Goal: Task Accomplishment & Management: Use online tool/utility

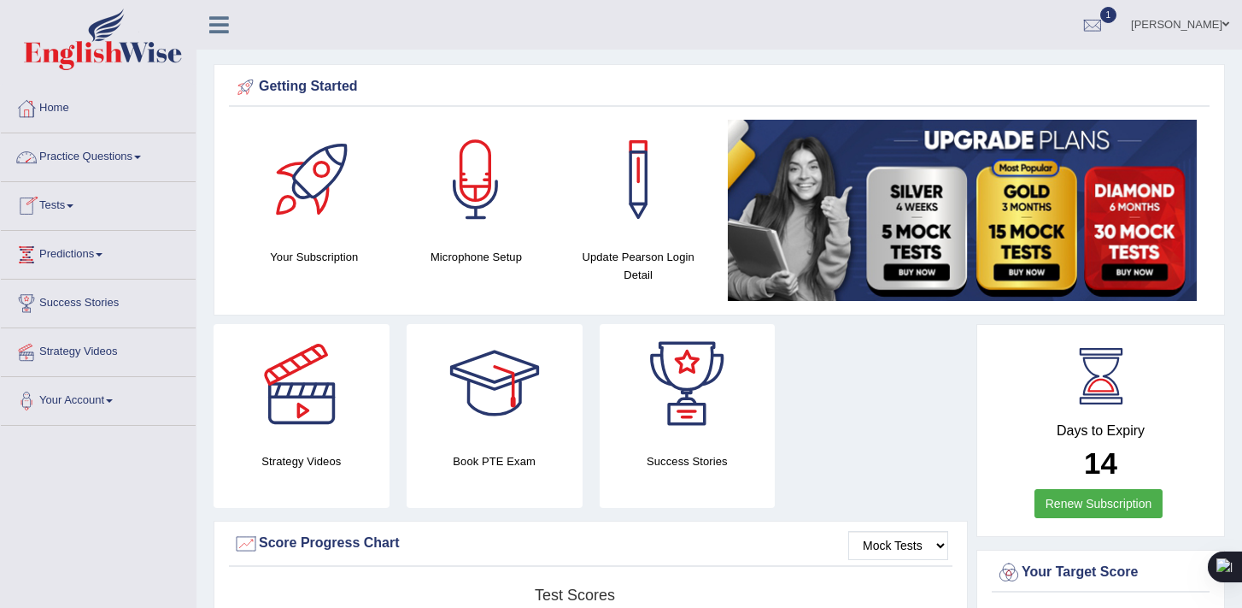
click at [152, 161] on link "Practice Questions" at bounding box center [98, 154] width 195 height 43
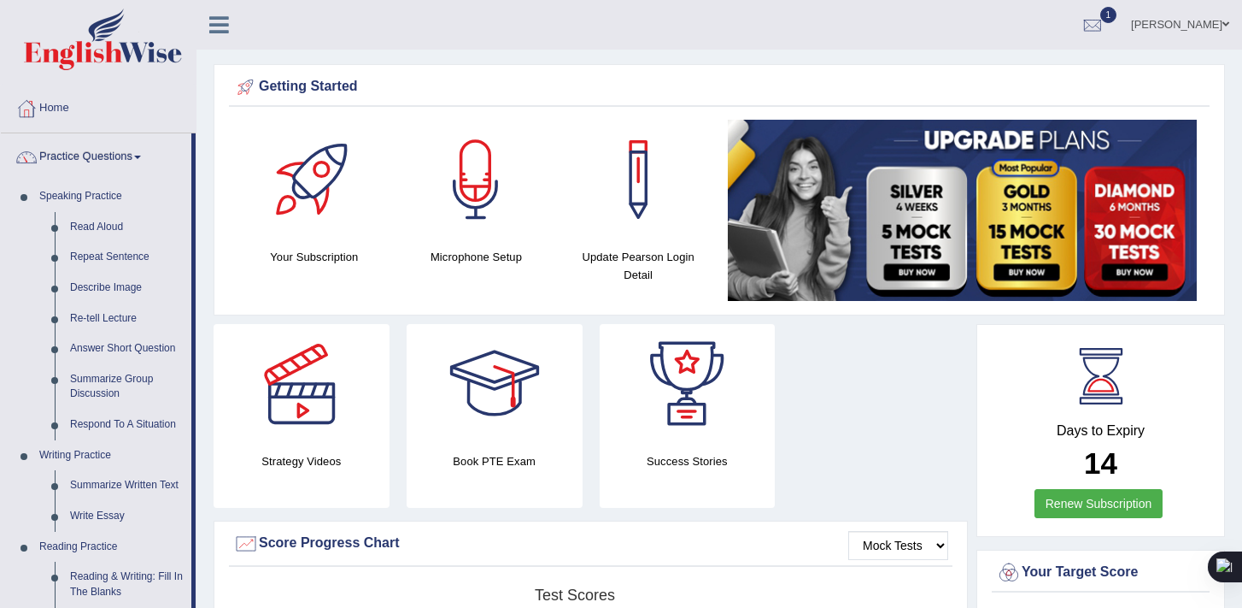
click at [142, 156] on link "Practice Questions" at bounding box center [96, 154] width 191 height 43
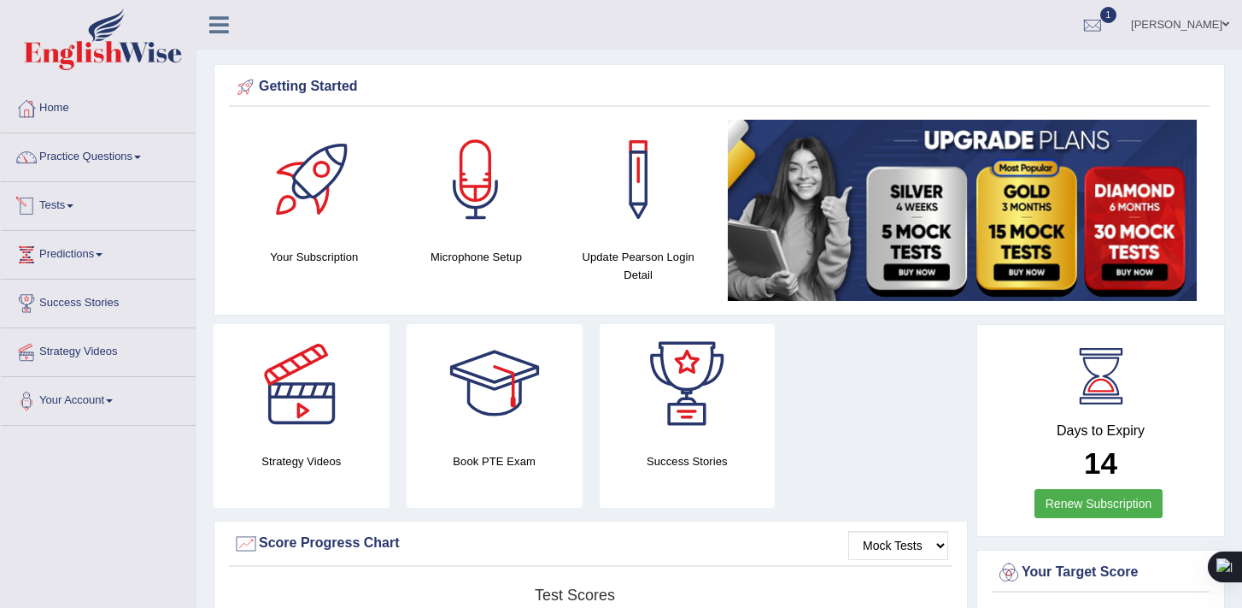
click at [80, 204] on link "Tests" at bounding box center [98, 203] width 195 height 43
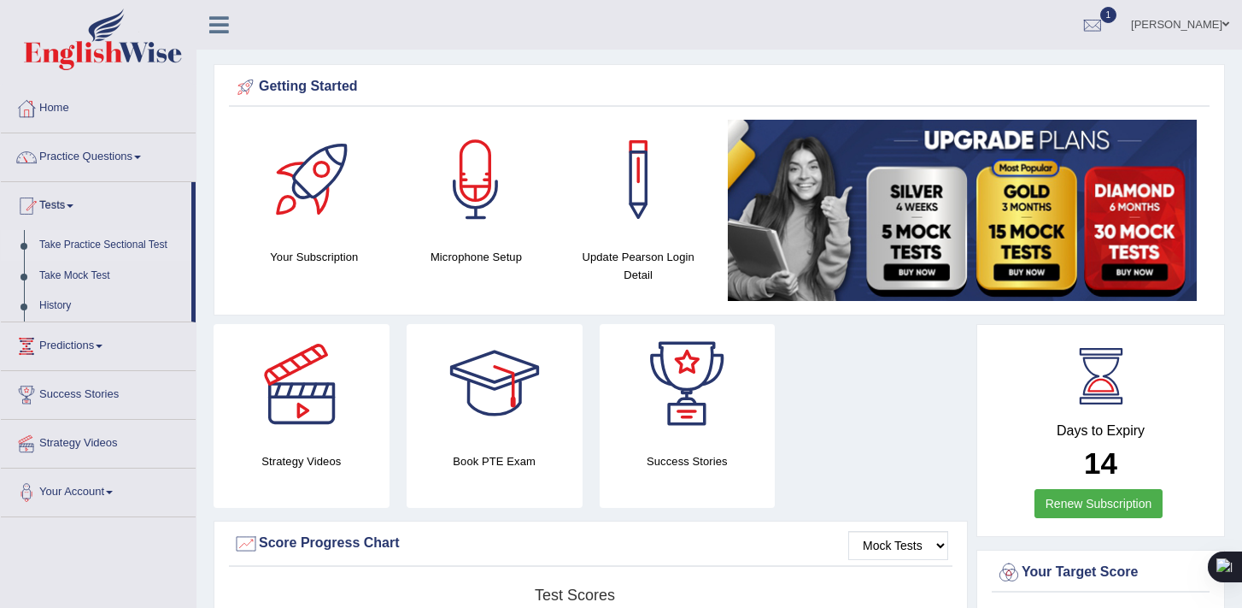
click at [96, 244] on link "Take Practice Sectional Test" at bounding box center [112, 245] width 160 height 31
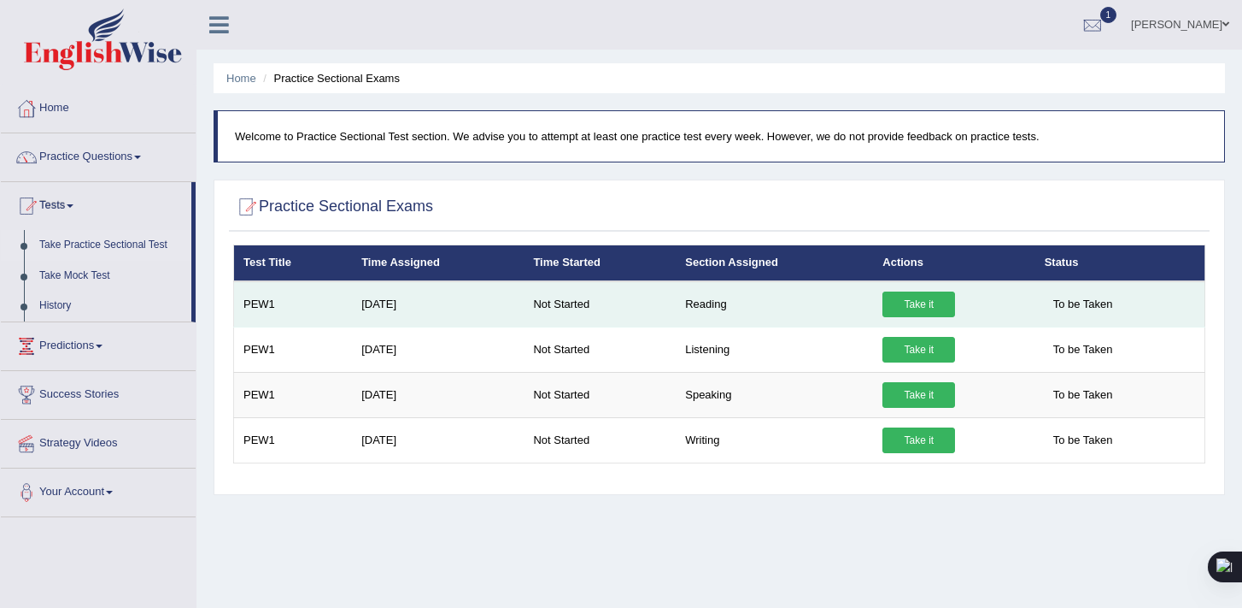
click at [910, 309] on link "Take it" at bounding box center [919, 304] width 73 height 26
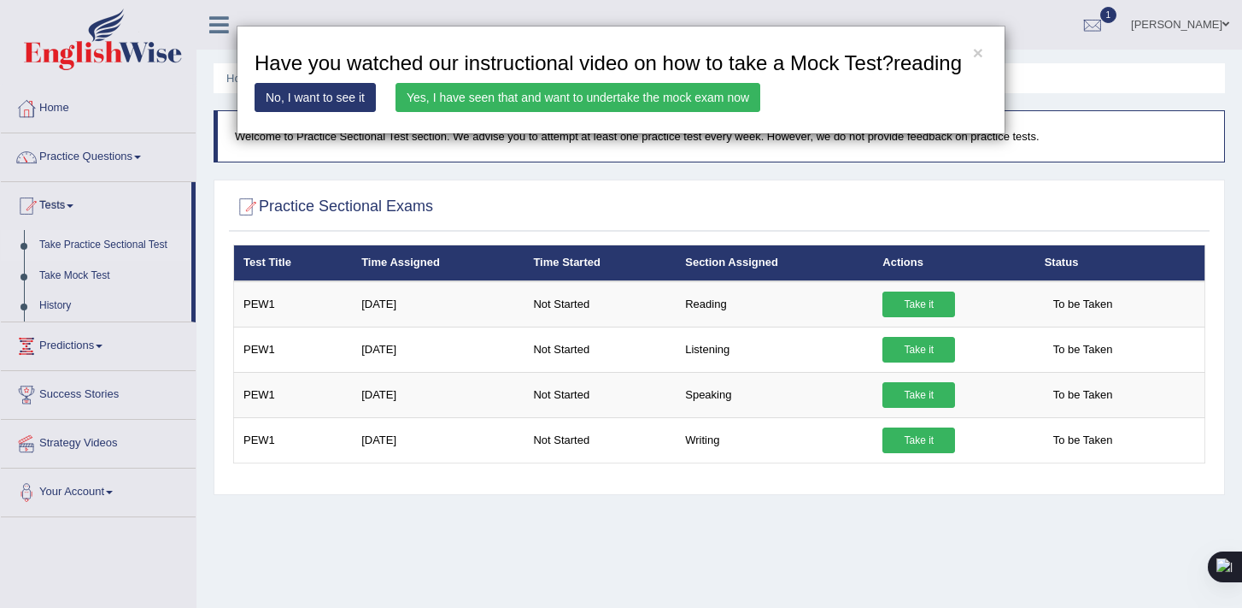
click at [717, 112] on link "Yes, I have seen that and want to undertake the mock exam now" at bounding box center [578, 97] width 365 height 29
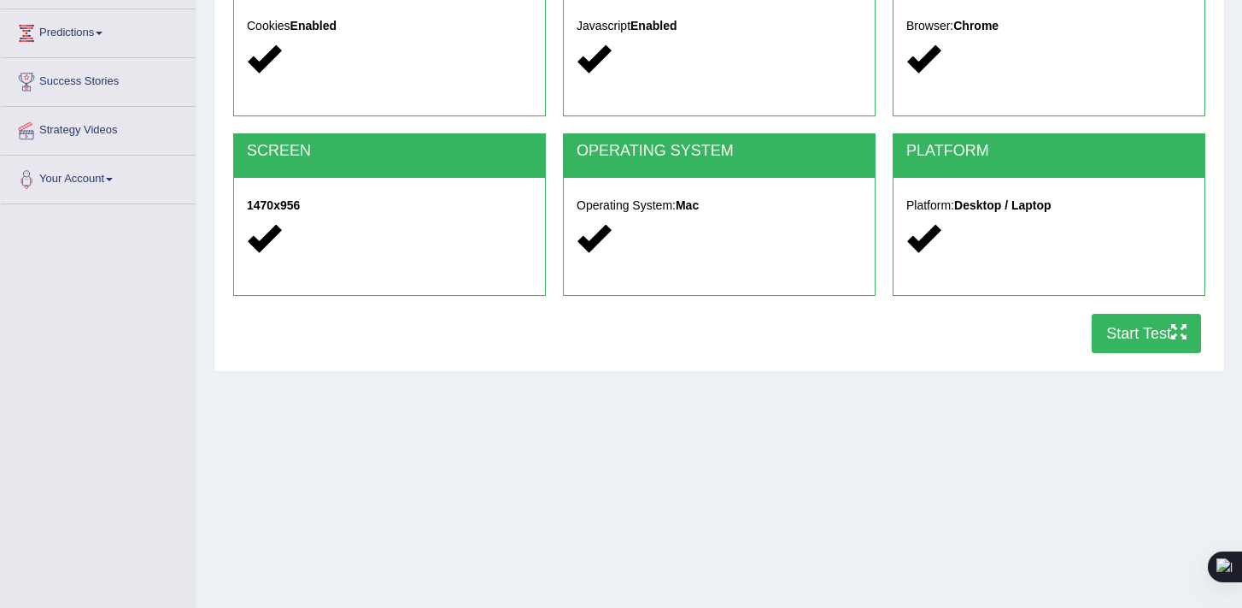
scroll to position [226, 0]
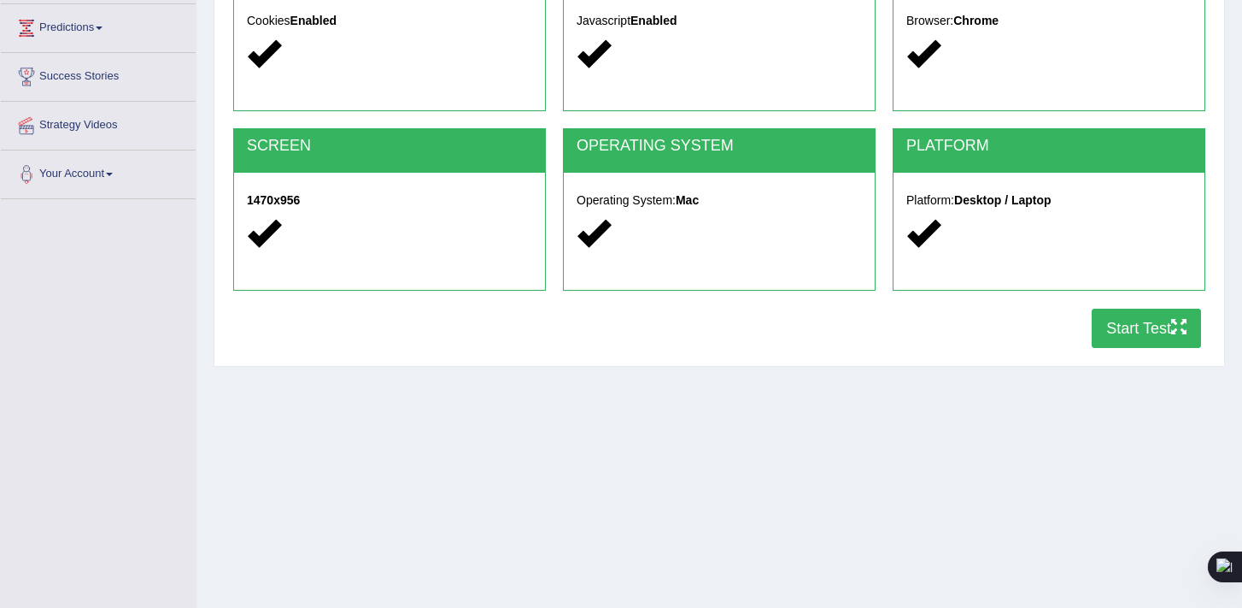
click at [1143, 324] on button "Start Test" at bounding box center [1146, 327] width 109 height 39
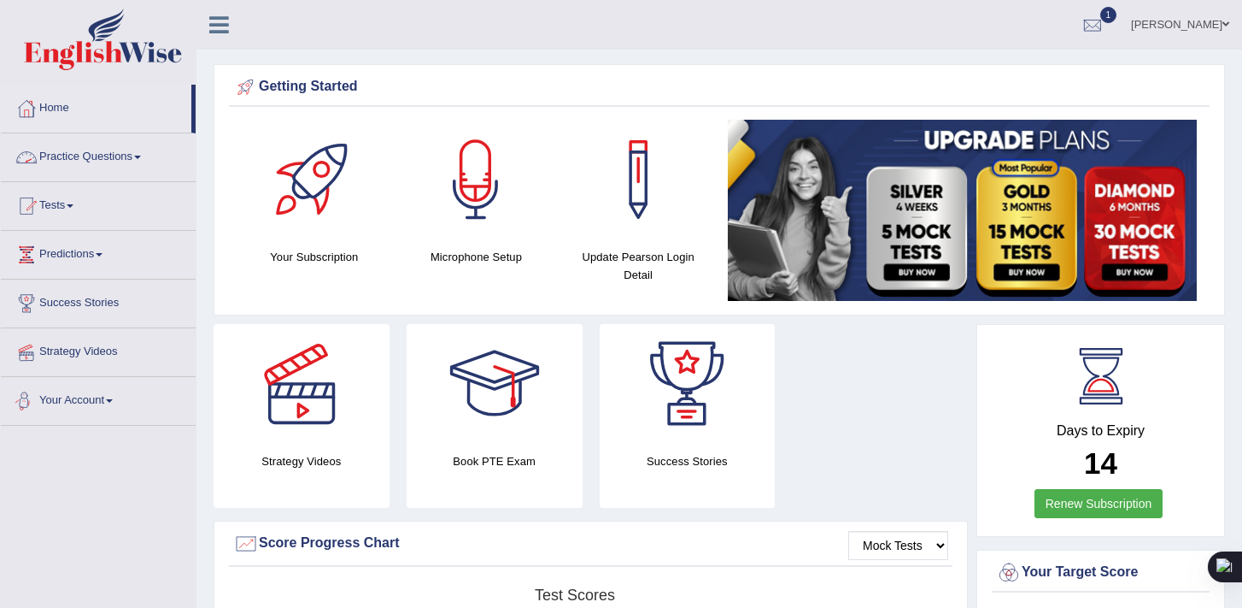
click at [120, 354] on link "Strategy Videos" at bounding box center [98, 349] width 195 height 43
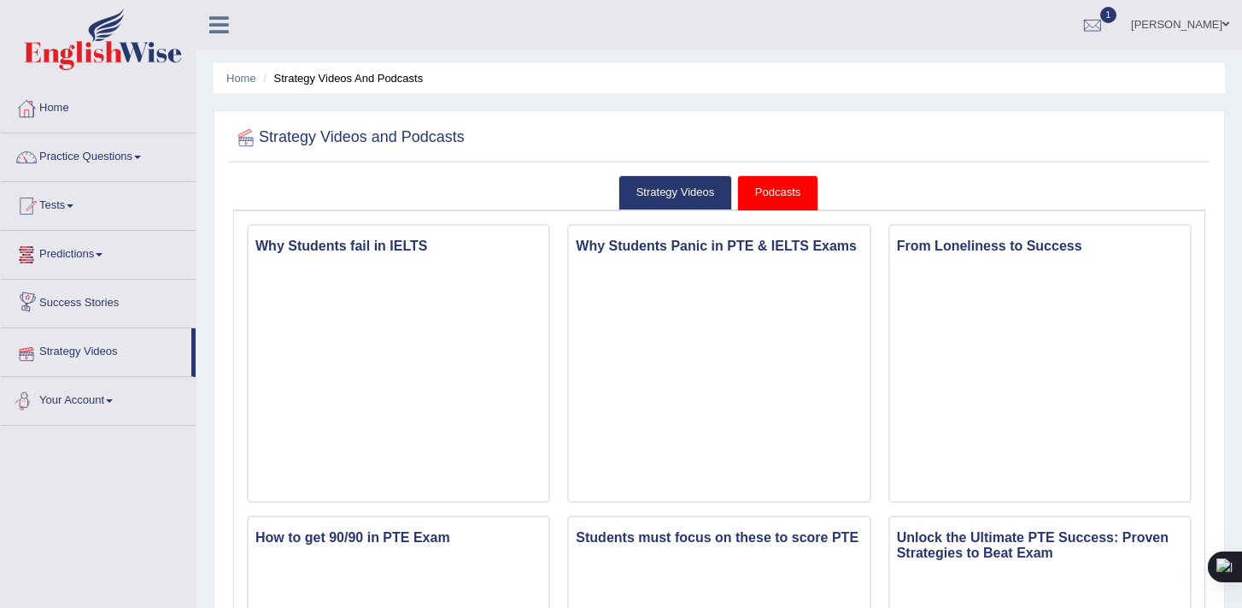
click at [117, 394] on link "Your Account" at bounding box center [98, 398] width 195 height 43
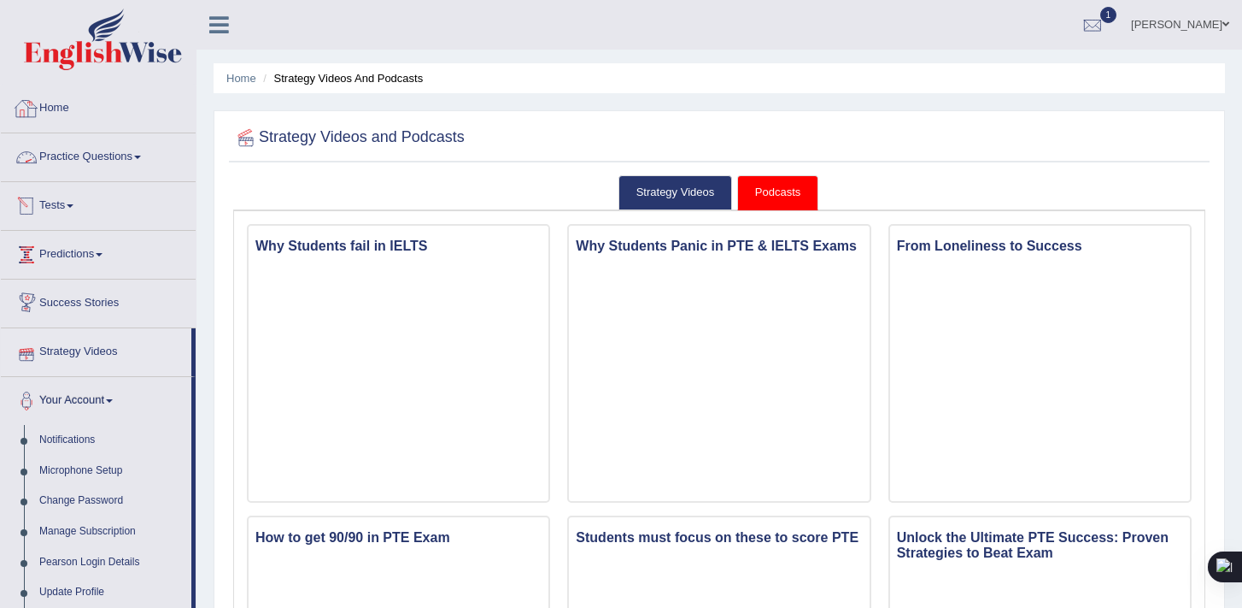
click at [116, 149] on link "Practice Questions" at bounding box center [98, 154] width 195 height 43
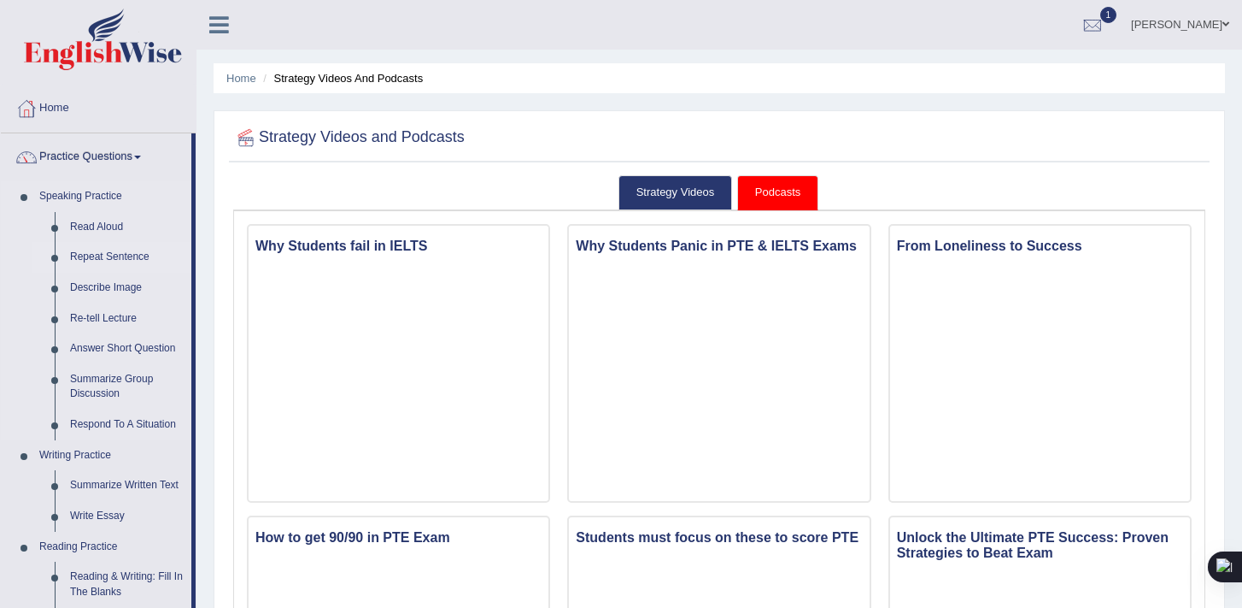
click at [114, 260] on link "Repeat Sentence" at bounding box center [126, 257] width 129 height 31
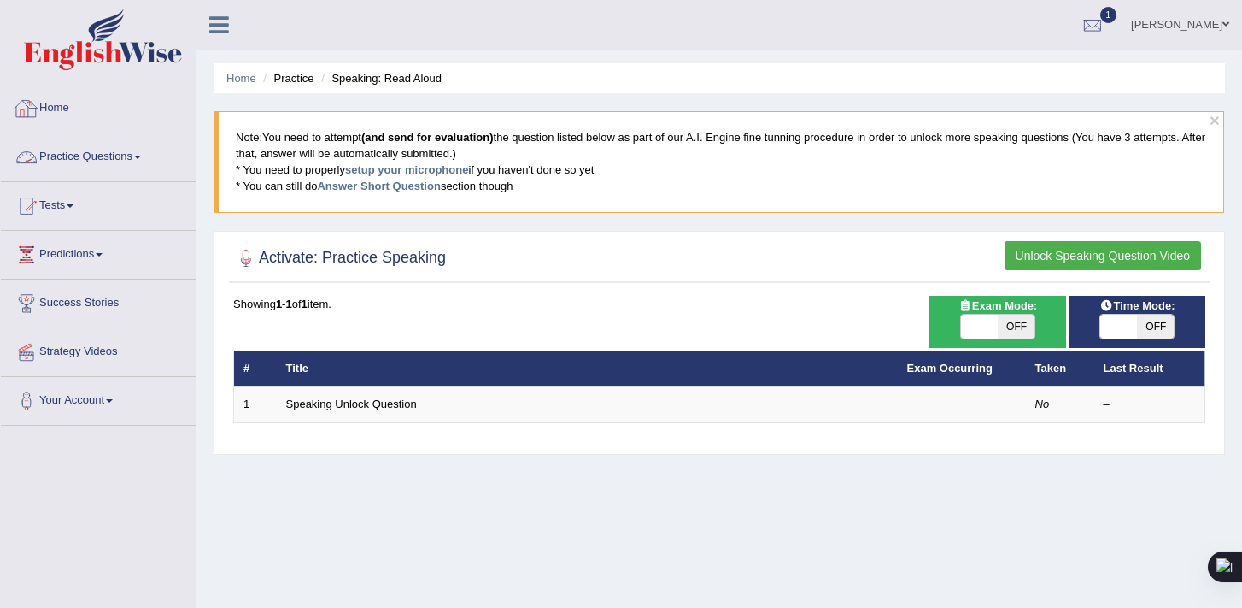
click at [68, 108] on link "Home" at bounding box center [98, 106] width 195 height 43
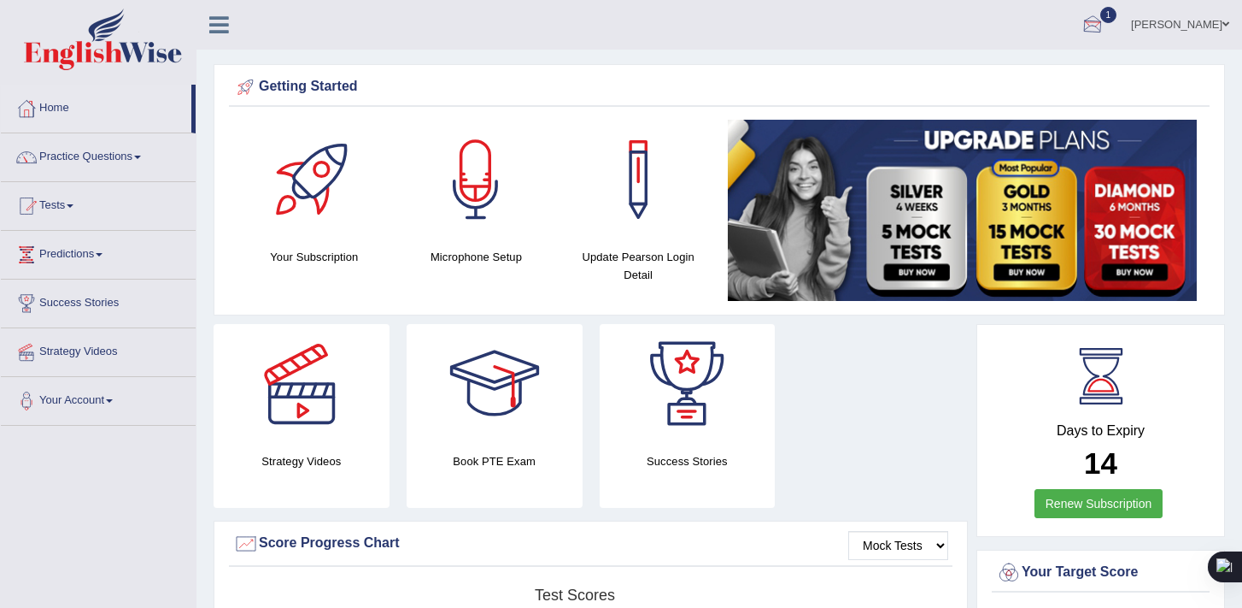
click at [1106, 30] on div at bounding box center [1093, 26] width 26 height 26
